Goal: Task Accomplishment & Management: Manage account settings

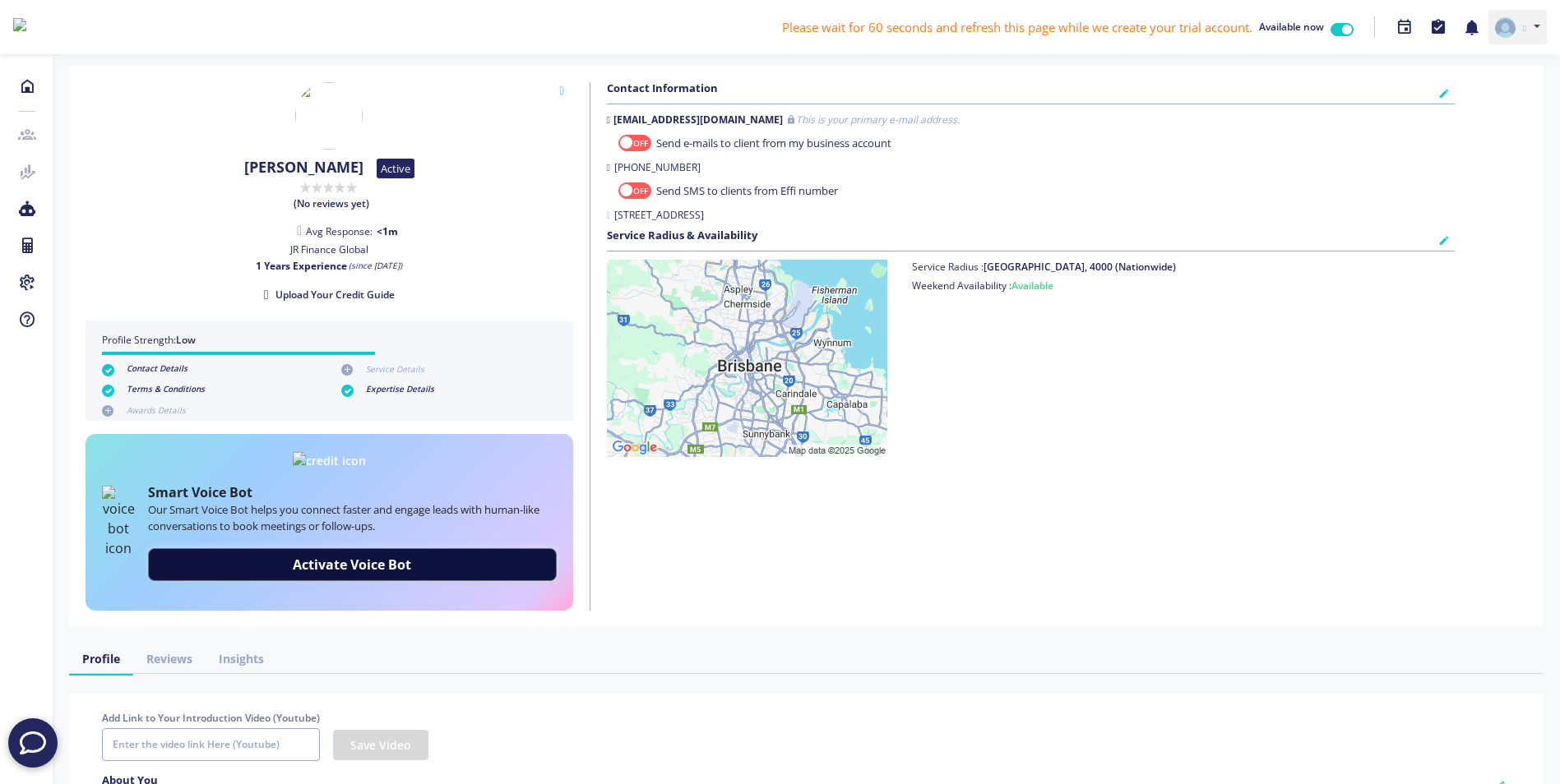
click at [1529, 22] on link at bounding box center [1517, 27] width 58 height 34
click at [1478, 110] on link "Settings" at bounding box center [1481, 113] width 130 height 24
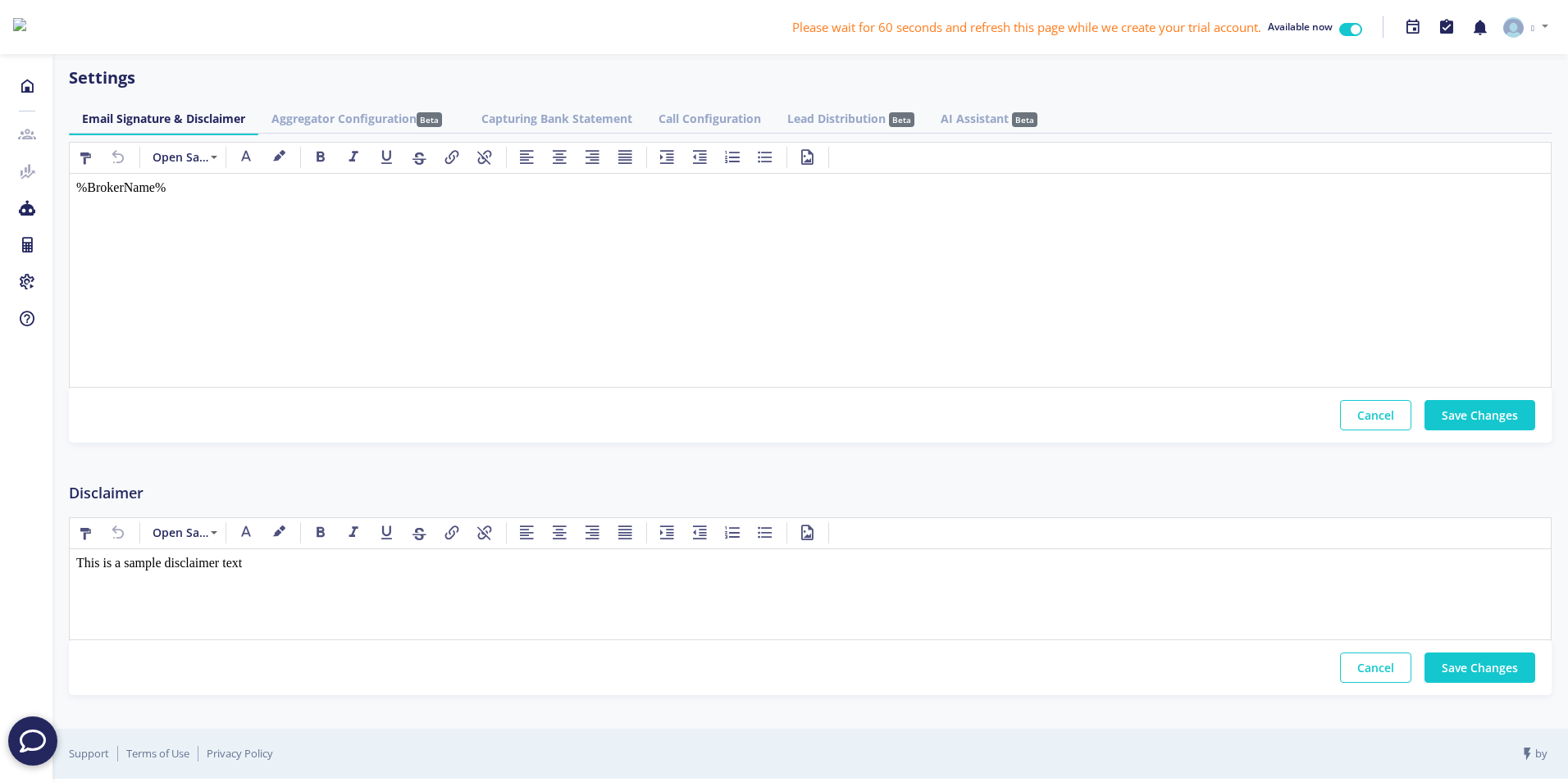
click at [370, 115] on link "Aggregator Configuration Beta" at bounding box center [363, 118] width 210 height 31
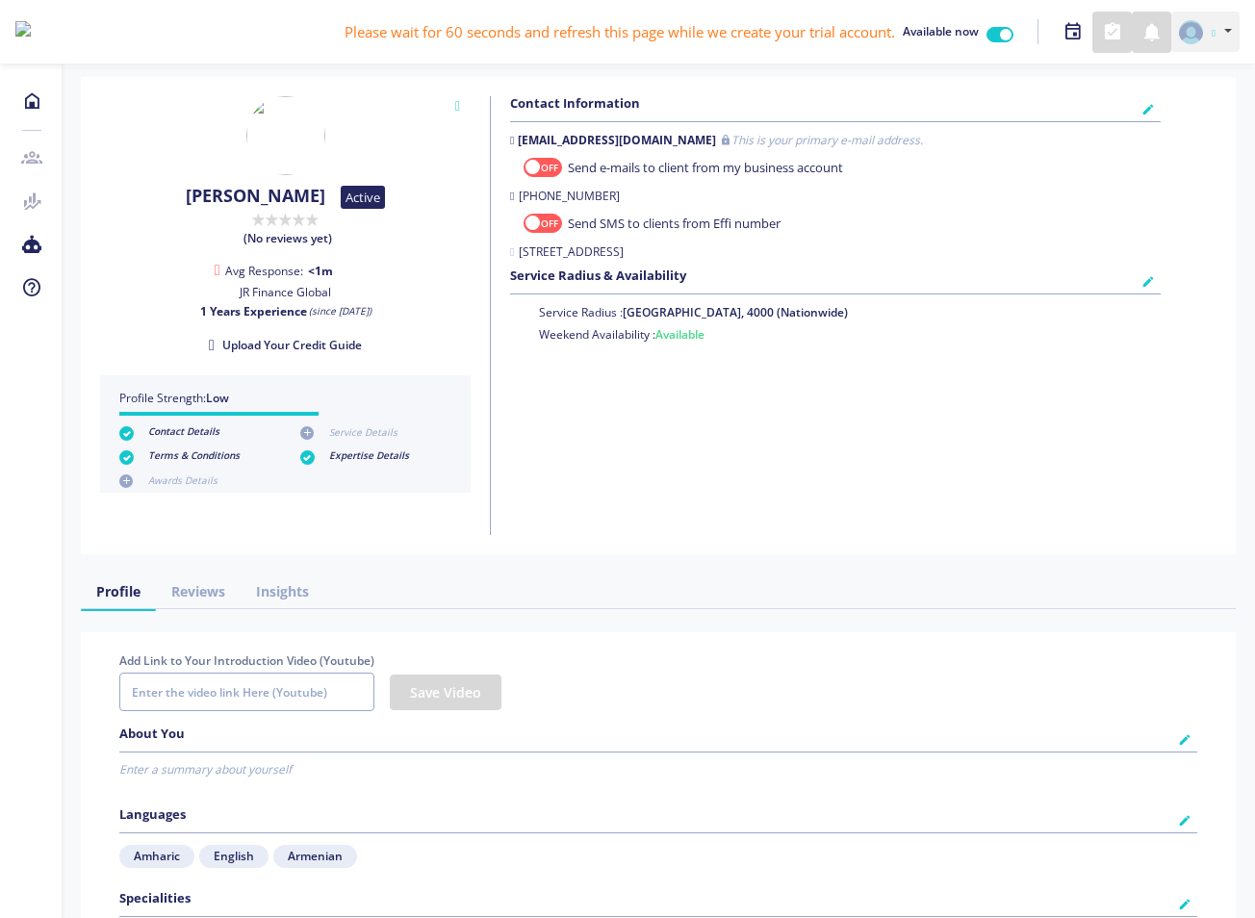
click at [1189, 31] on img at bounding box center [1191, 32] width 24 height 24
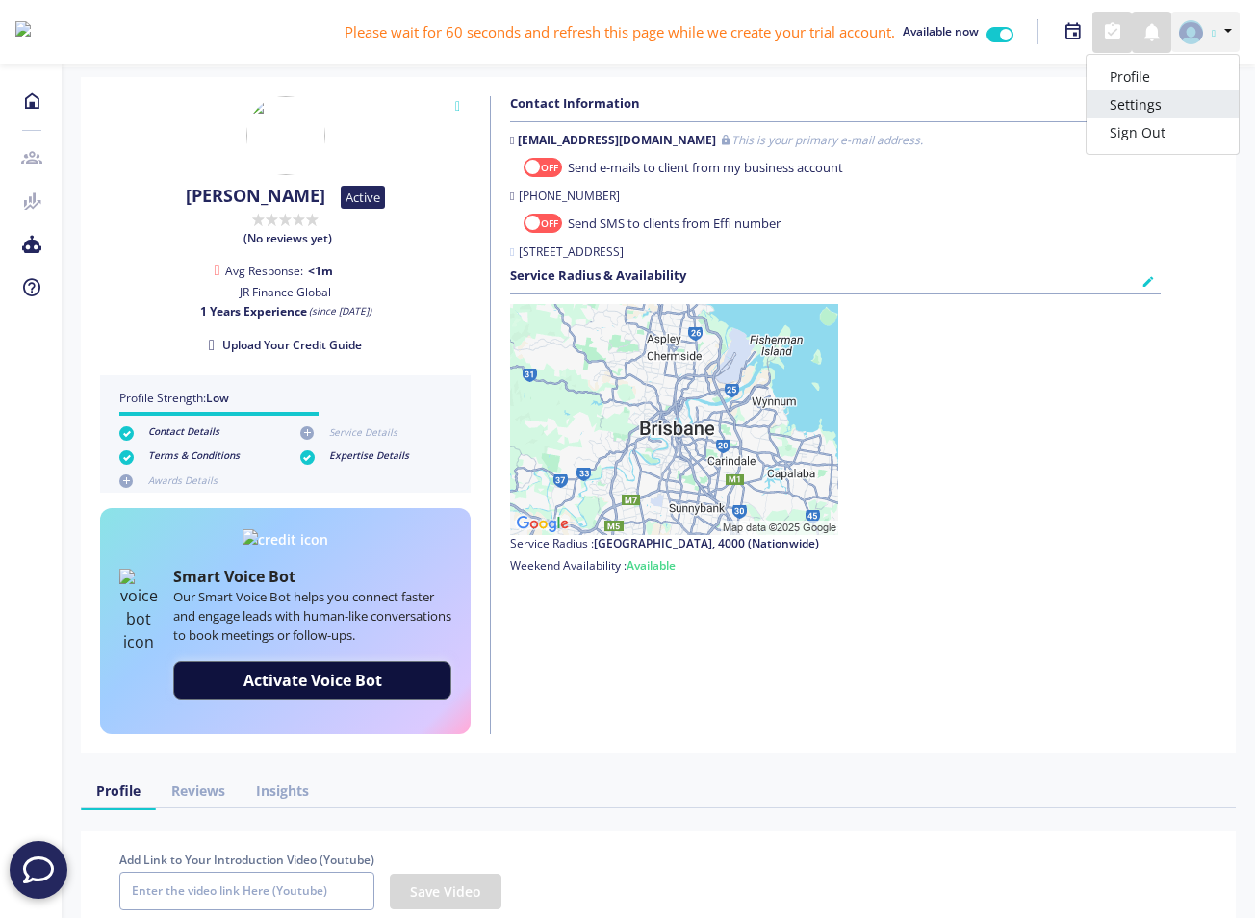
click at [1139, 113] on ul "Profile Settings Sign Out" at bounding box center [1163, 104] width 154 height 101
click at [1132, 134] on link "Settings" at bounding box center [1163, 132] width 152 height 28
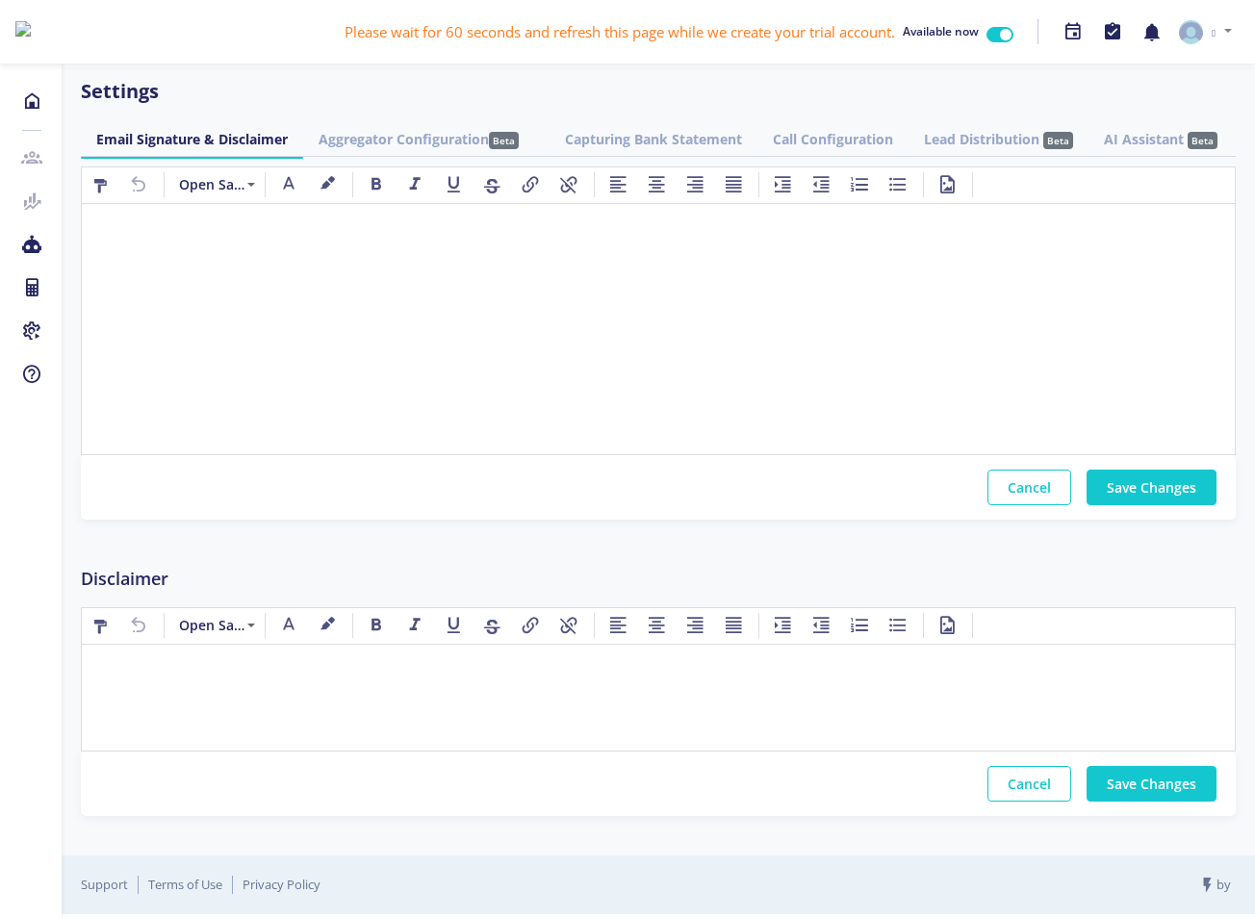
click at [397, 151] on link "Aggregator Configuration Beta" at bounding box center [426, 139] width 246 height 36
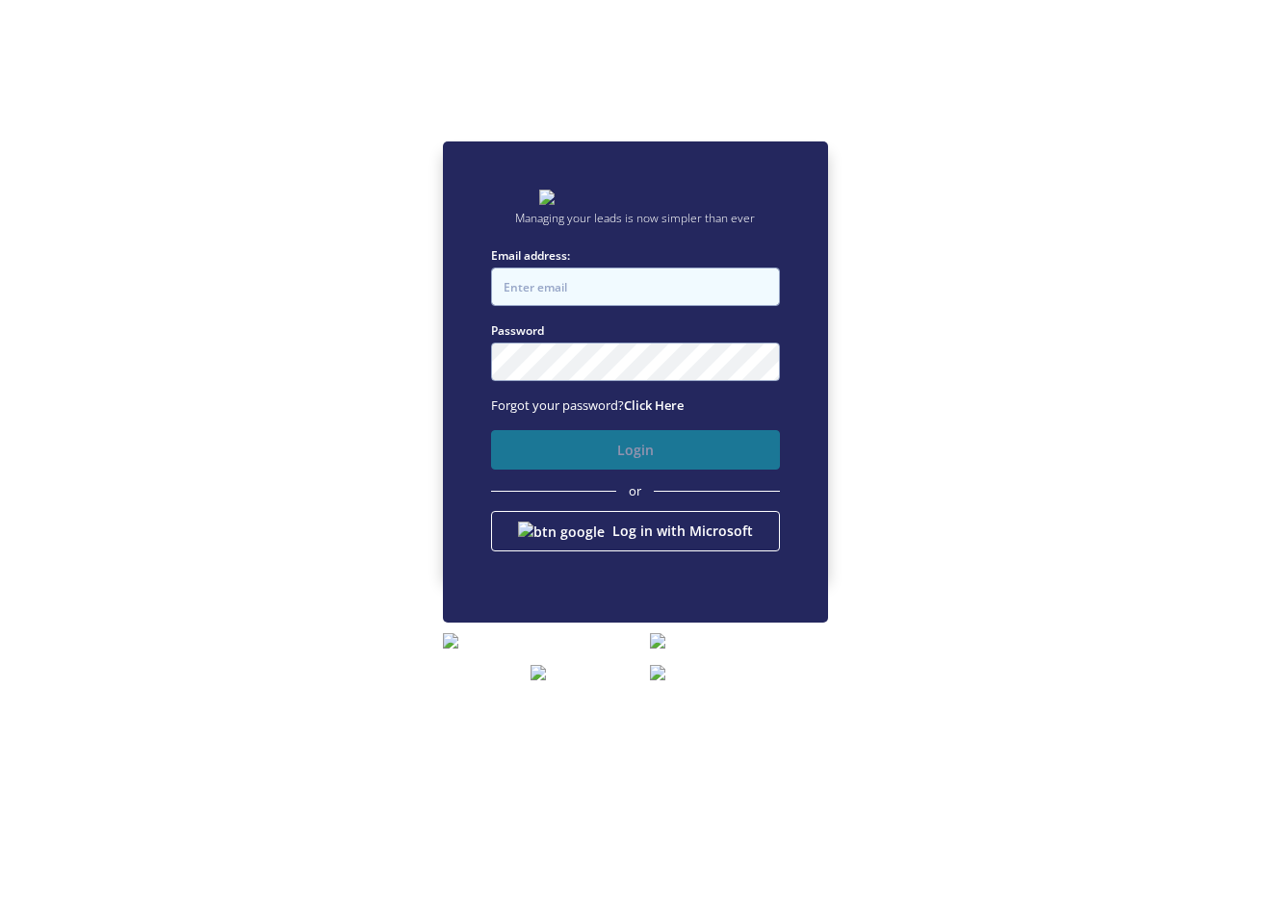
type input "admin+reserved@effi.com.au"
click at [680, 463] on button "Login" at bounding box center [635, 449] width 289 height 39
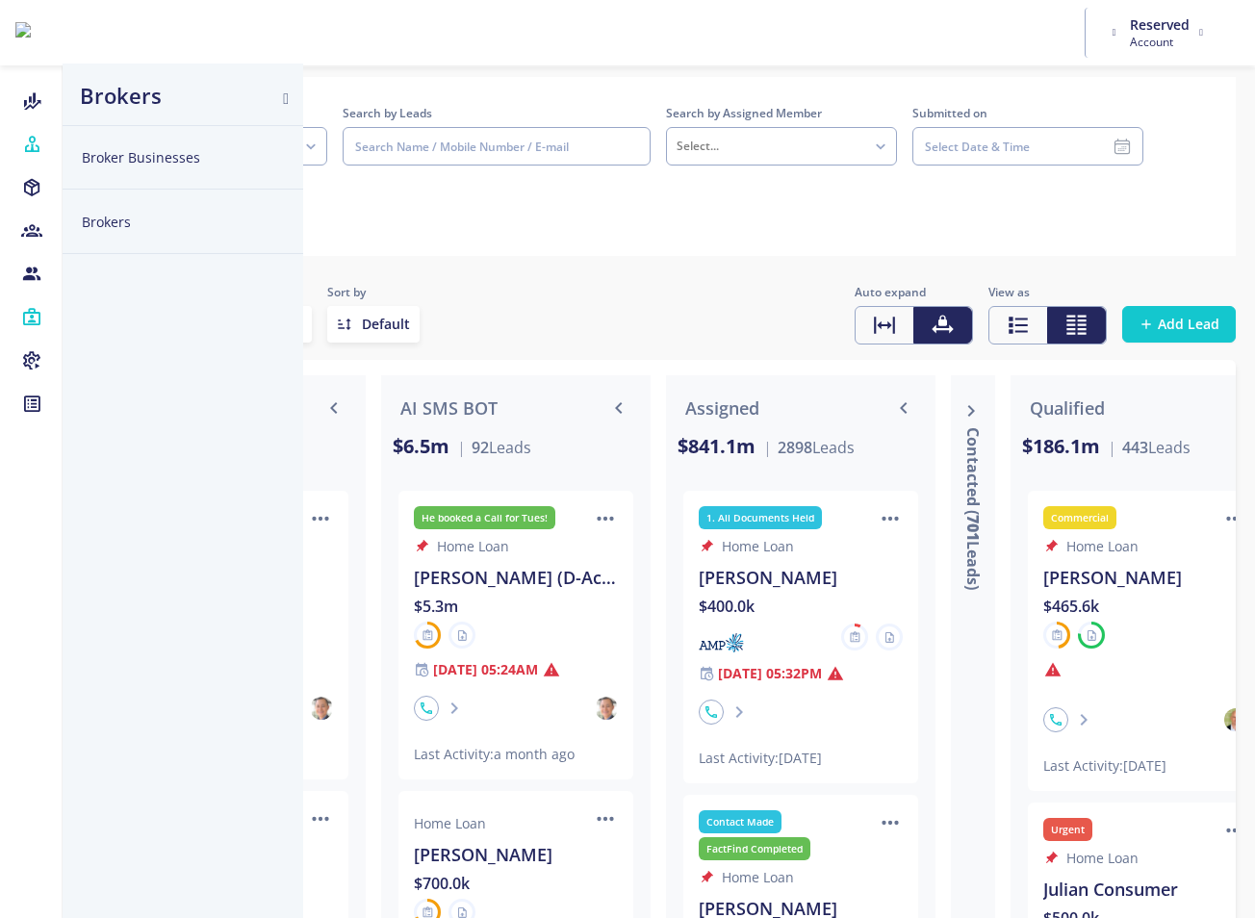
click at [119, 219] on button "Brokers" at bounding box center [183, 222] width 241 height 64
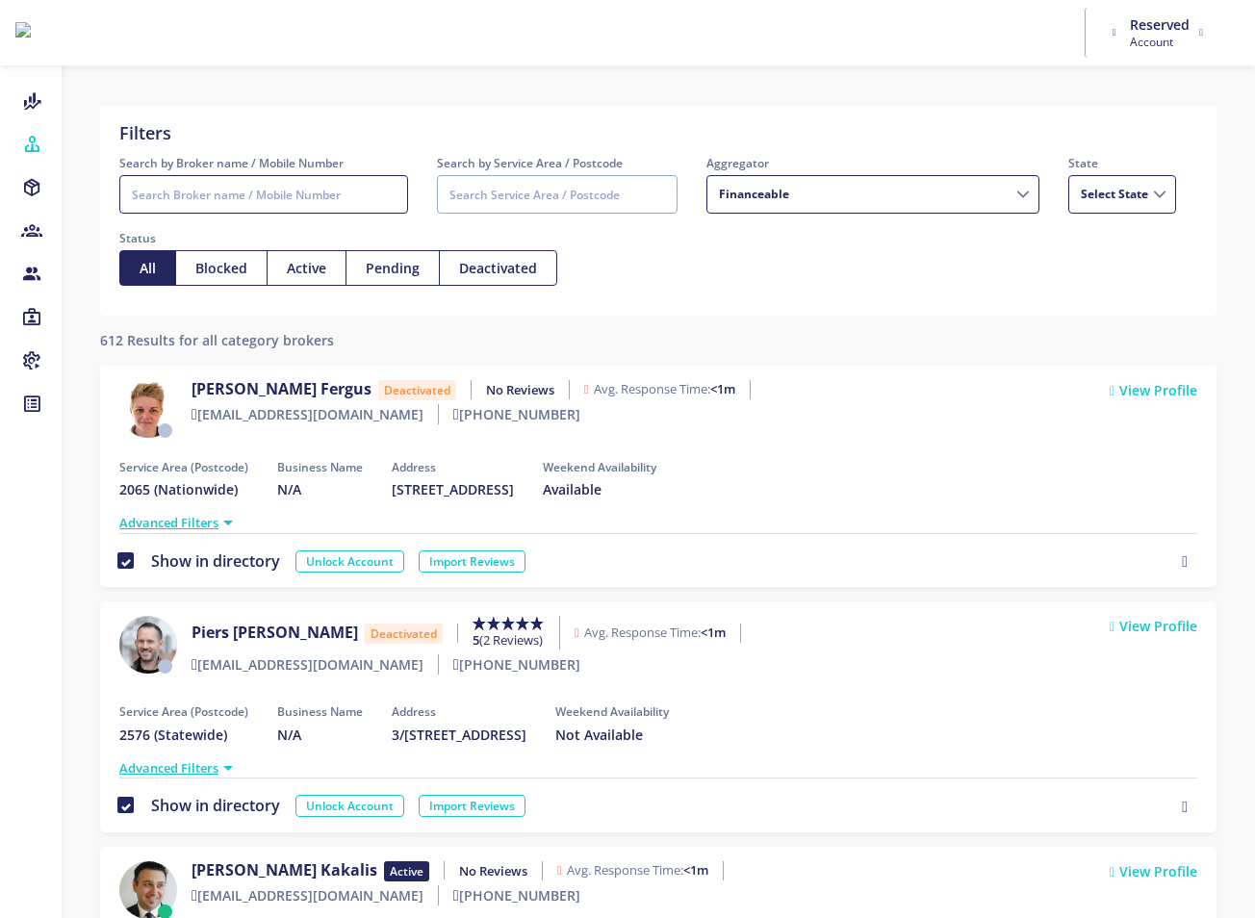
click at [296, 188] on input "Search by Broker name / Mobile Number" at bounding box center [263, 194] width 289 height 39
click at [1132, 34] on span "Account" at bounding box center [1160, 42] width 60 height 16
click at [270, 193] on input "Search by Broker name / Mobile Number" at bounding box center [263, 194] width 289 height 39
type input "andy"
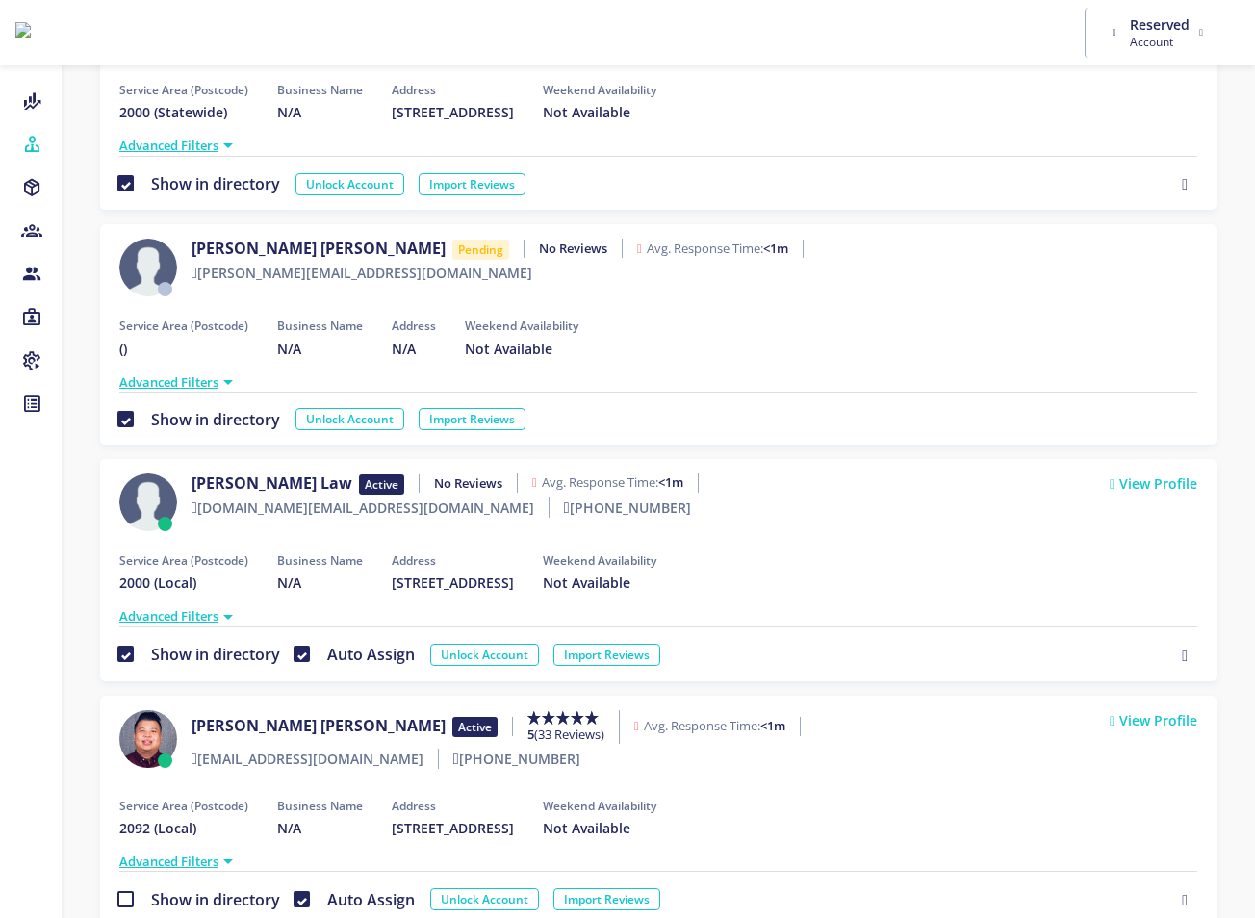
scroll to position [481, 0]
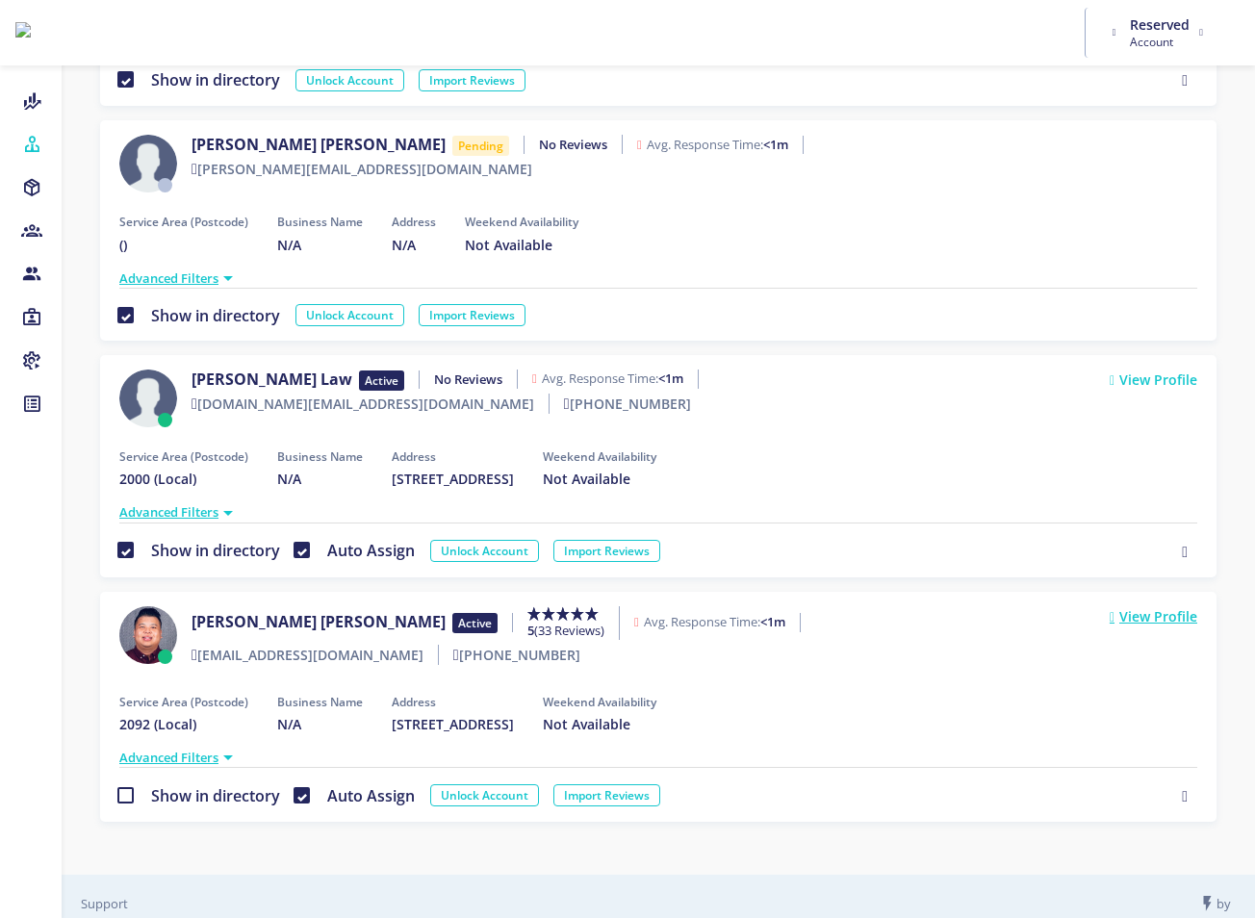
click at [1137, 611] on link "View Profile" at bounding box center [1154, 616] width 88 height 20
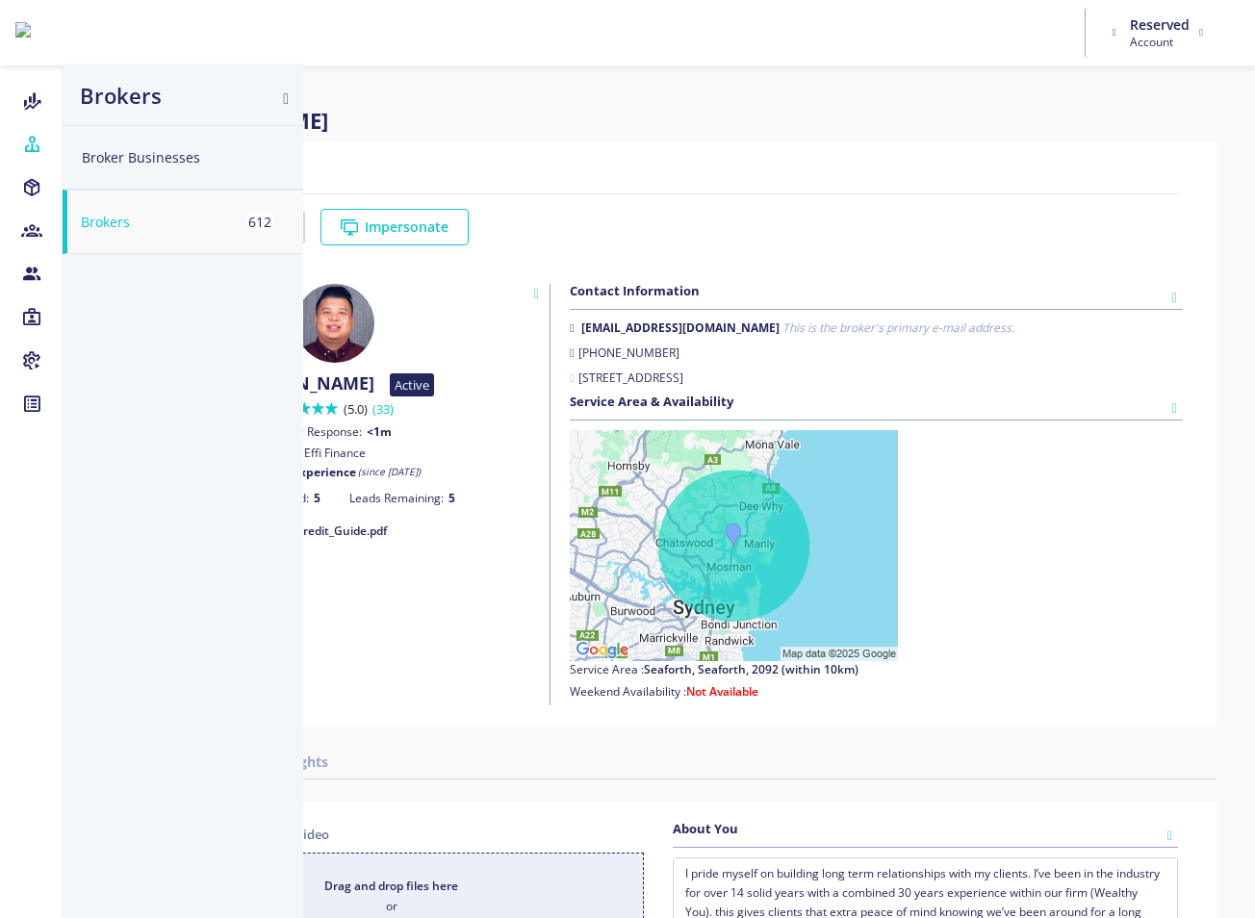
click at [48, 135] on div at bounding box center [31, 144] width 62 height 29
click at [121, 222] on button "Brokers 612" at bounding box center [183, 222] width 241 height 64
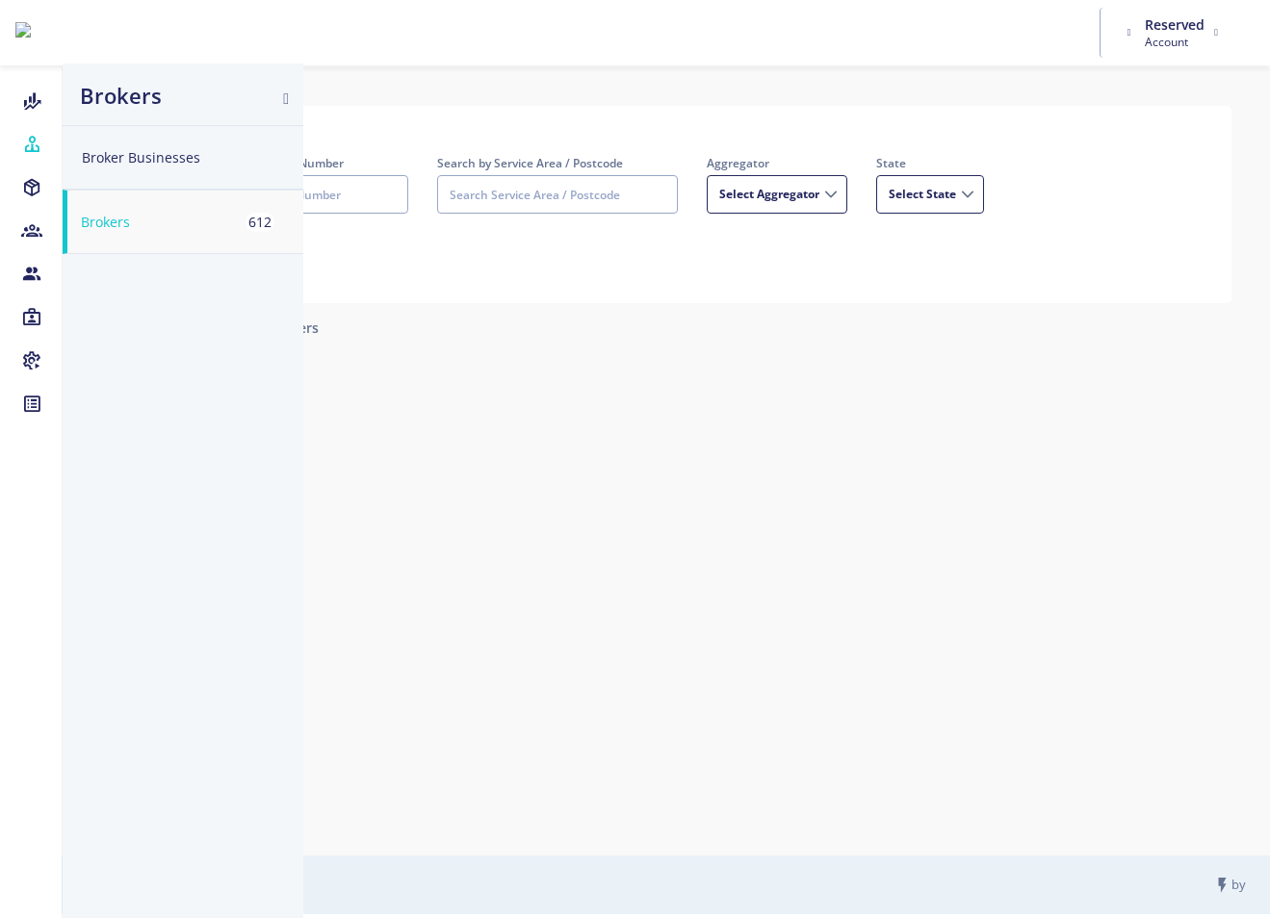
click at [588, 91] on div "Filters Search by Broker name / Mobile Number Search by Service Area / Postcode…" at bounding box center [666, 229] width 1170 height 305
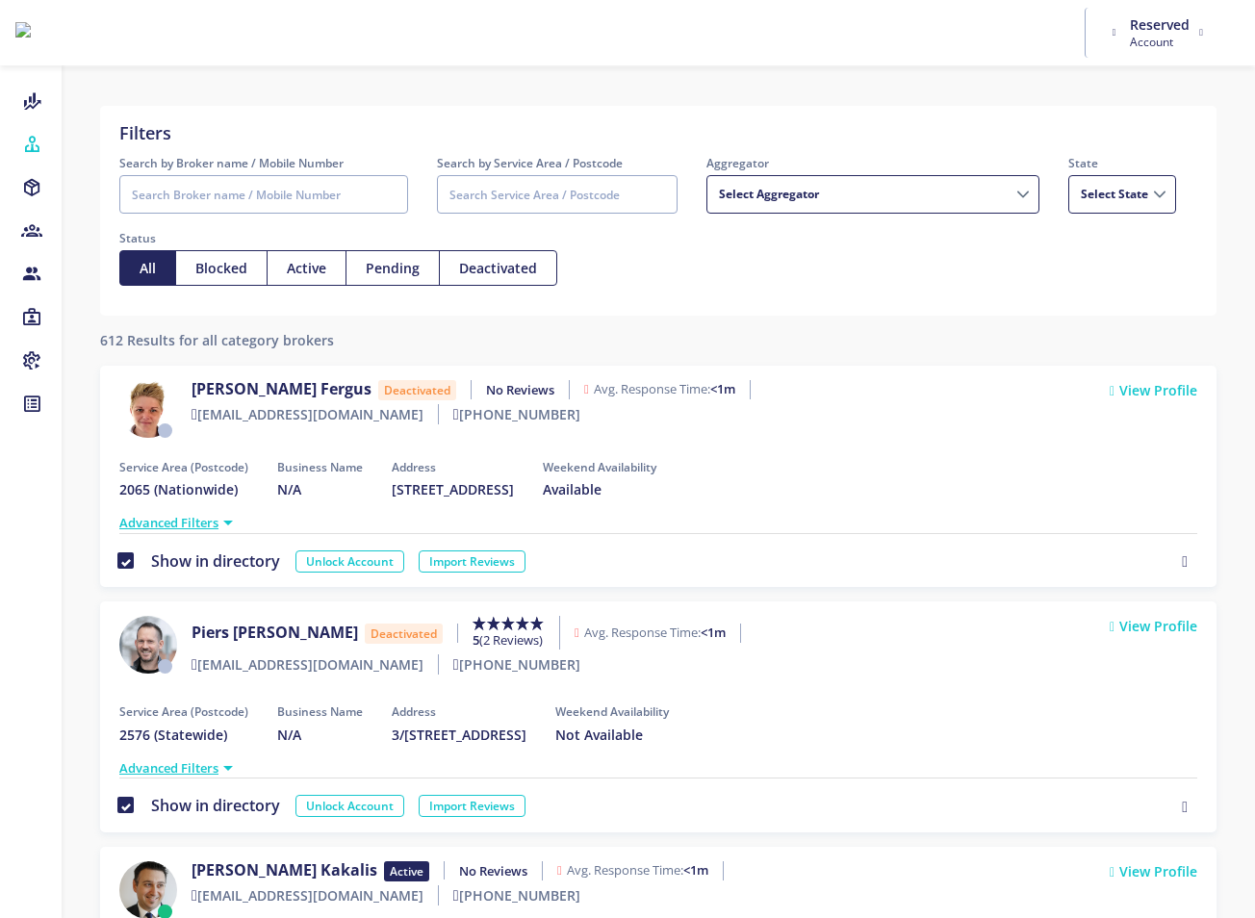
click at [277, 182] on input "Search by Broker name / Mobile Number" at bounding box center [263, 194] width 289 height 39
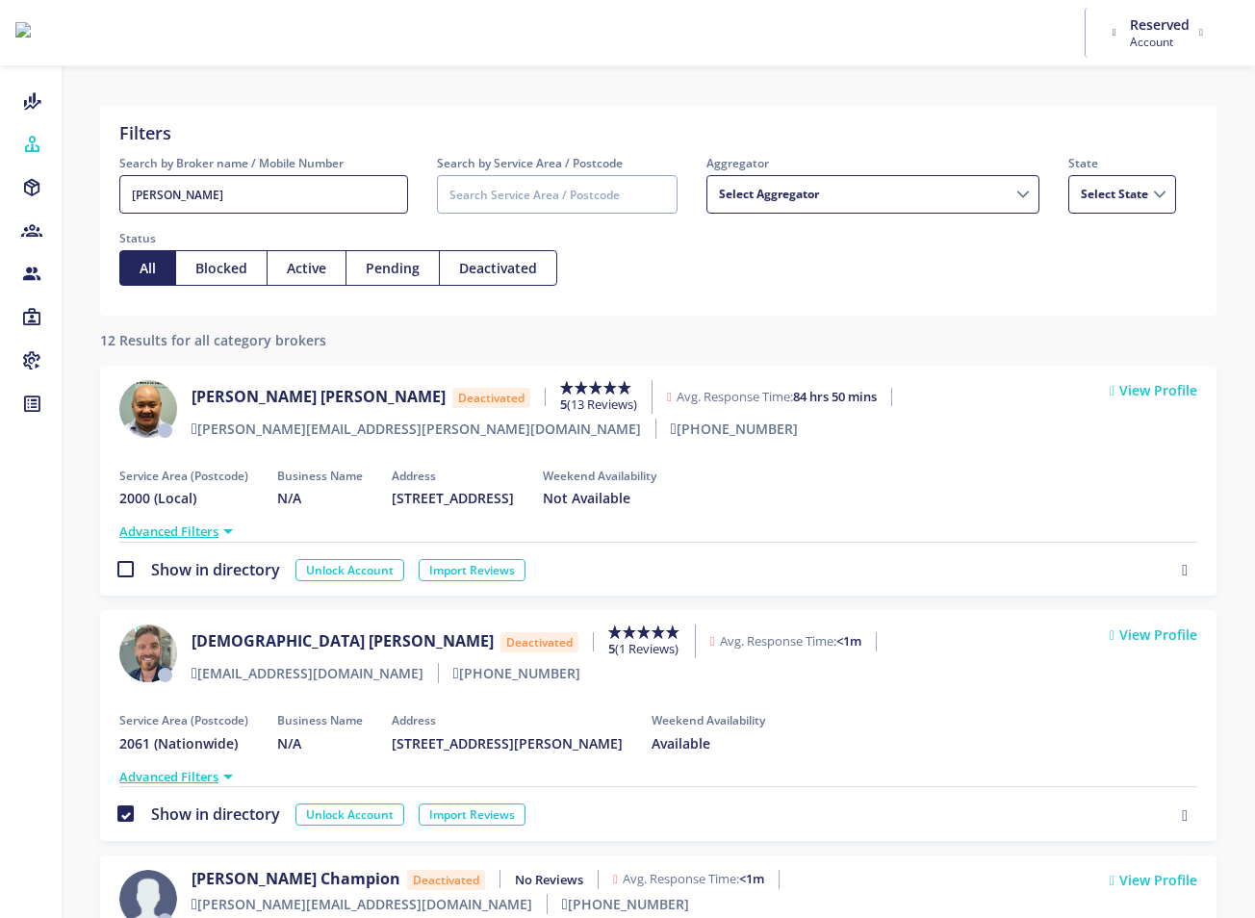
type input "christina"
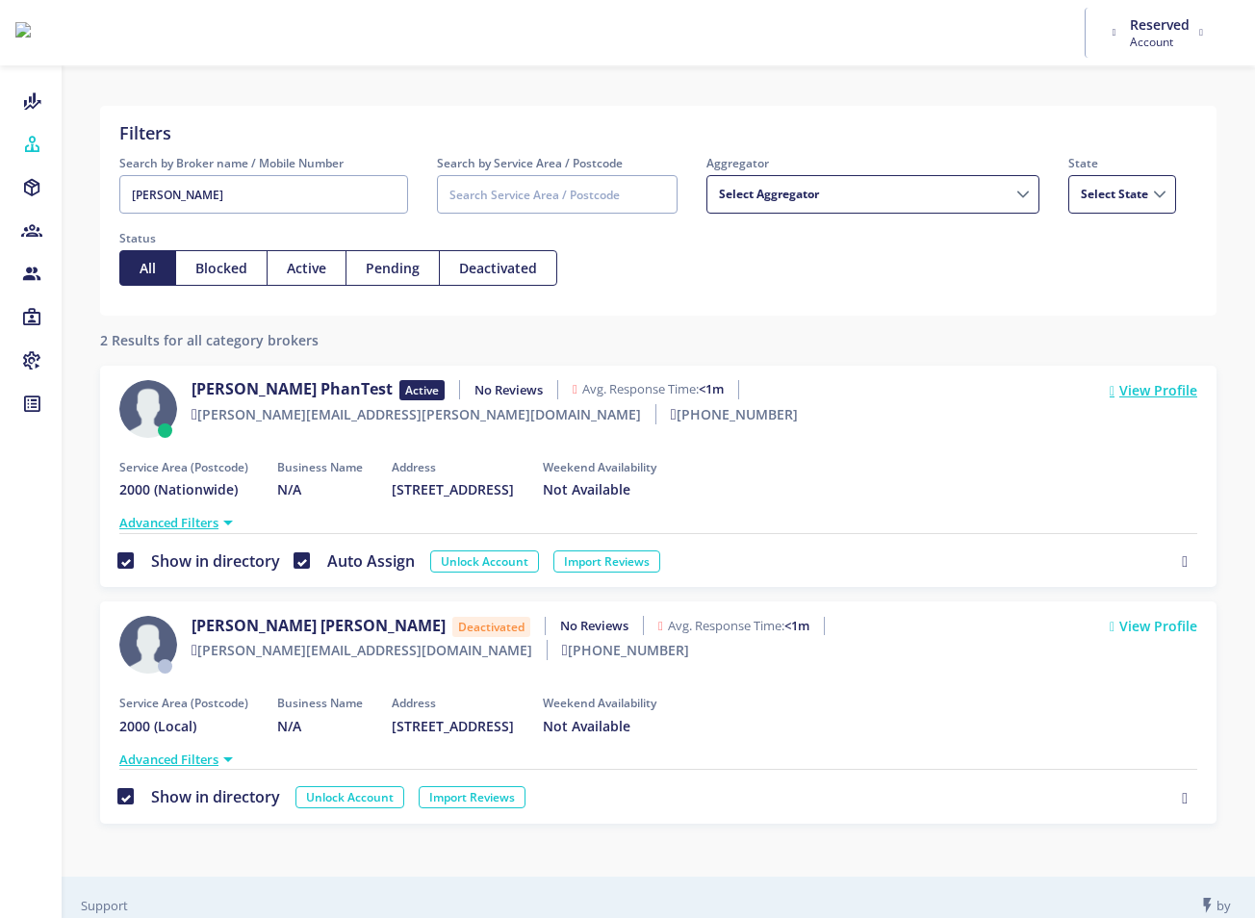
click at [1153, 391] on link "View Profile" at bounding box center [1154, 390] width 88 height 20
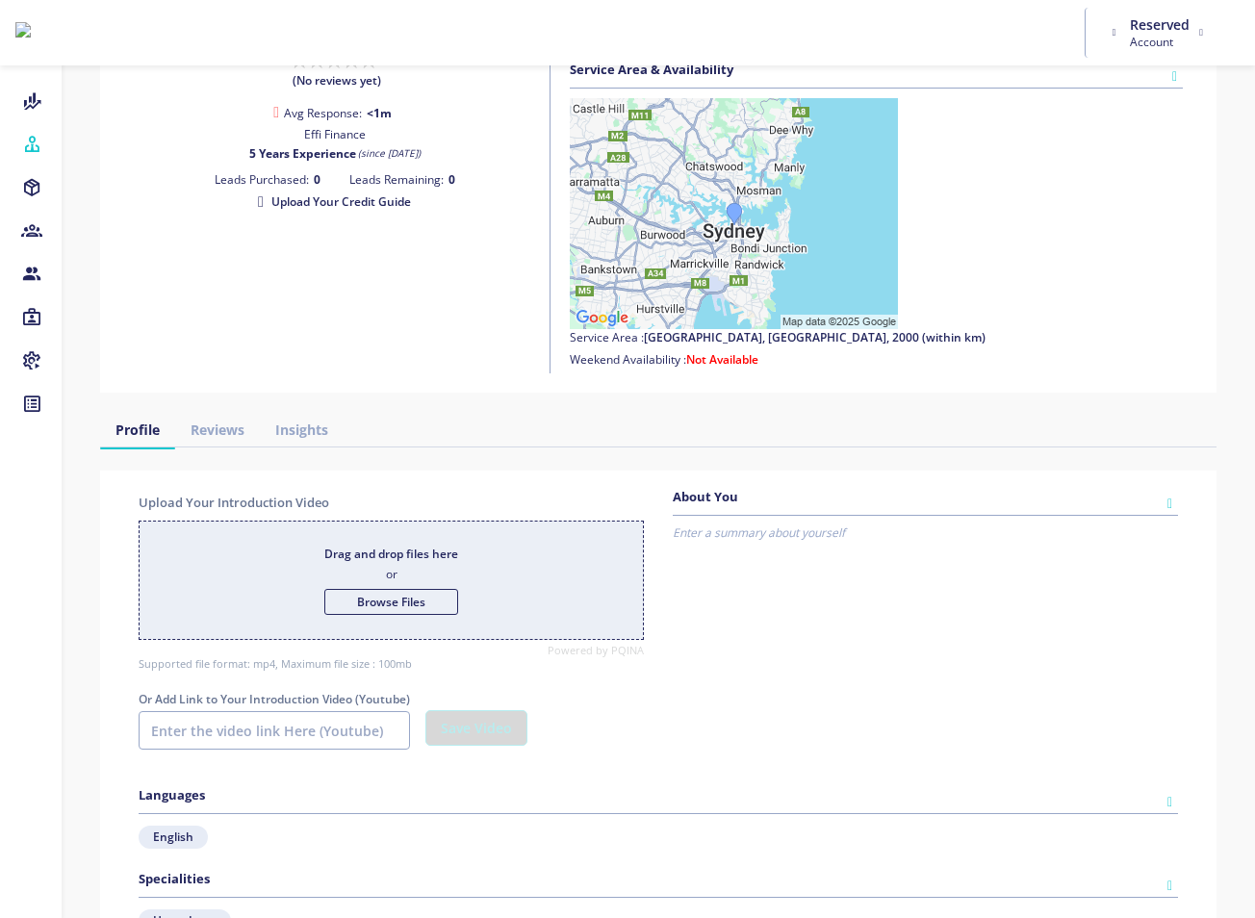
scroll to position [56, 0]
